Goal: Task Accomplishment & Management: Manage account settings

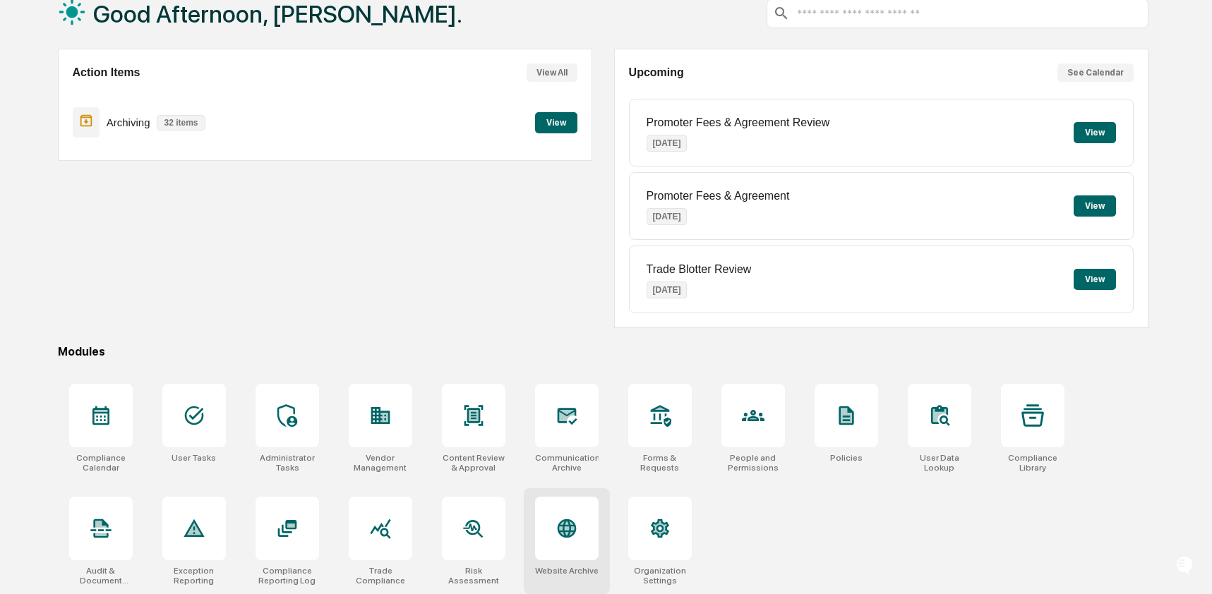
click at [567, 550] on div at bounding box center [567, 529] width 64 height 64
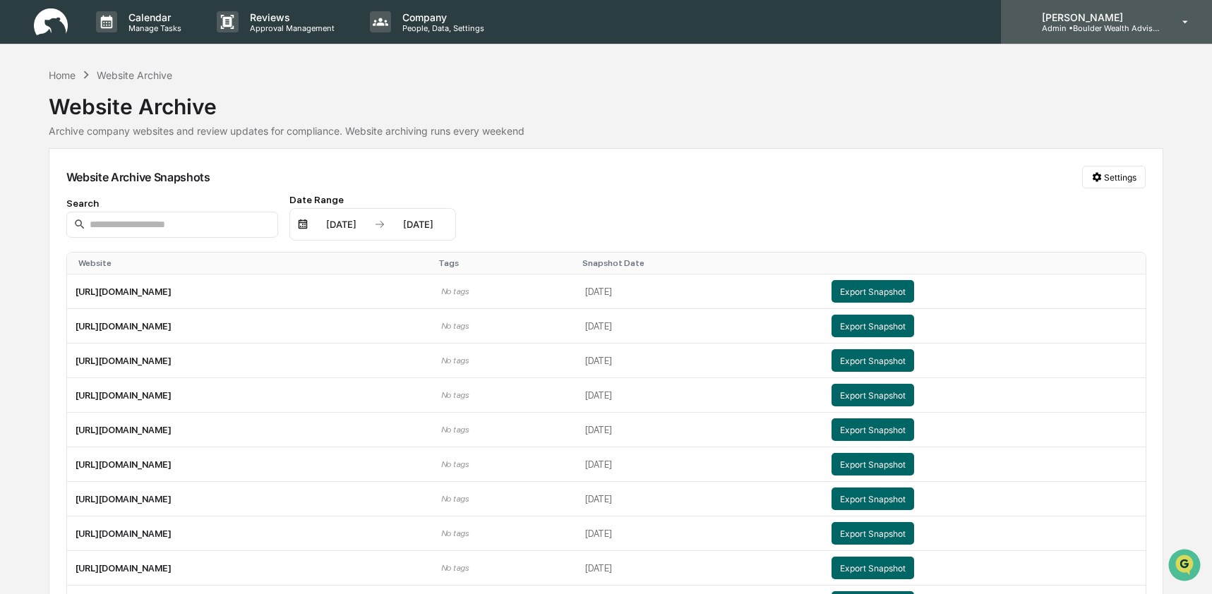
click at [1111, 18] on p "[PERSON_NAME]" at bounding box center [1095, 17] width 131 height 12
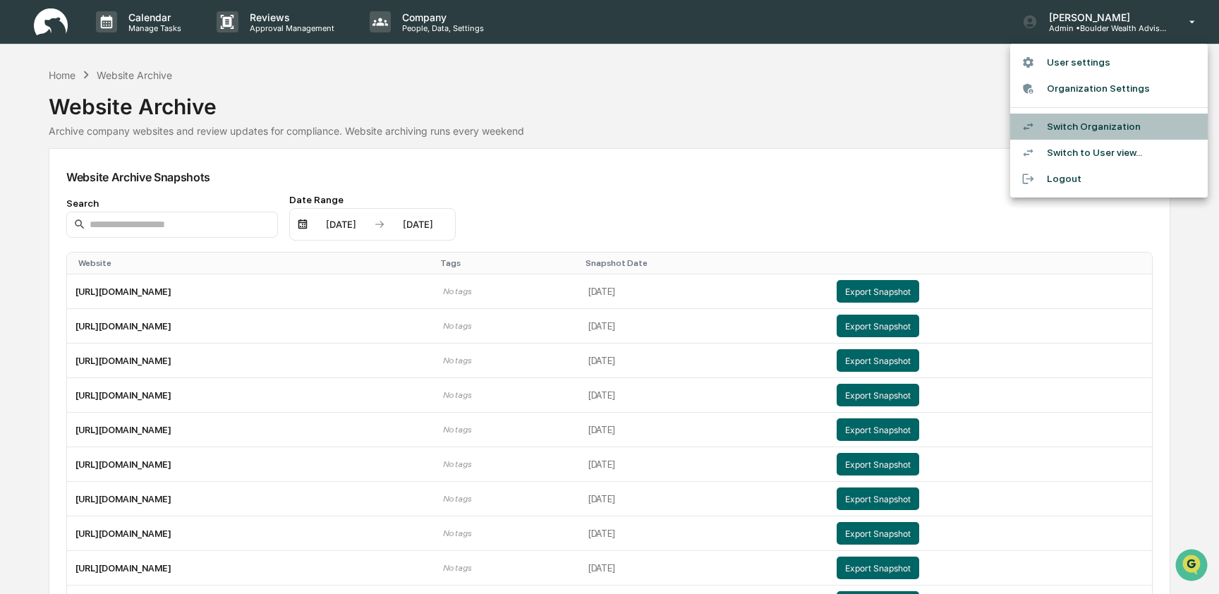
click at [1102, 121] on li "Switch Organization" at bounding box center [1109, 127] width 198 height 26
